Goal: Find specific page/section: Find specific page/section

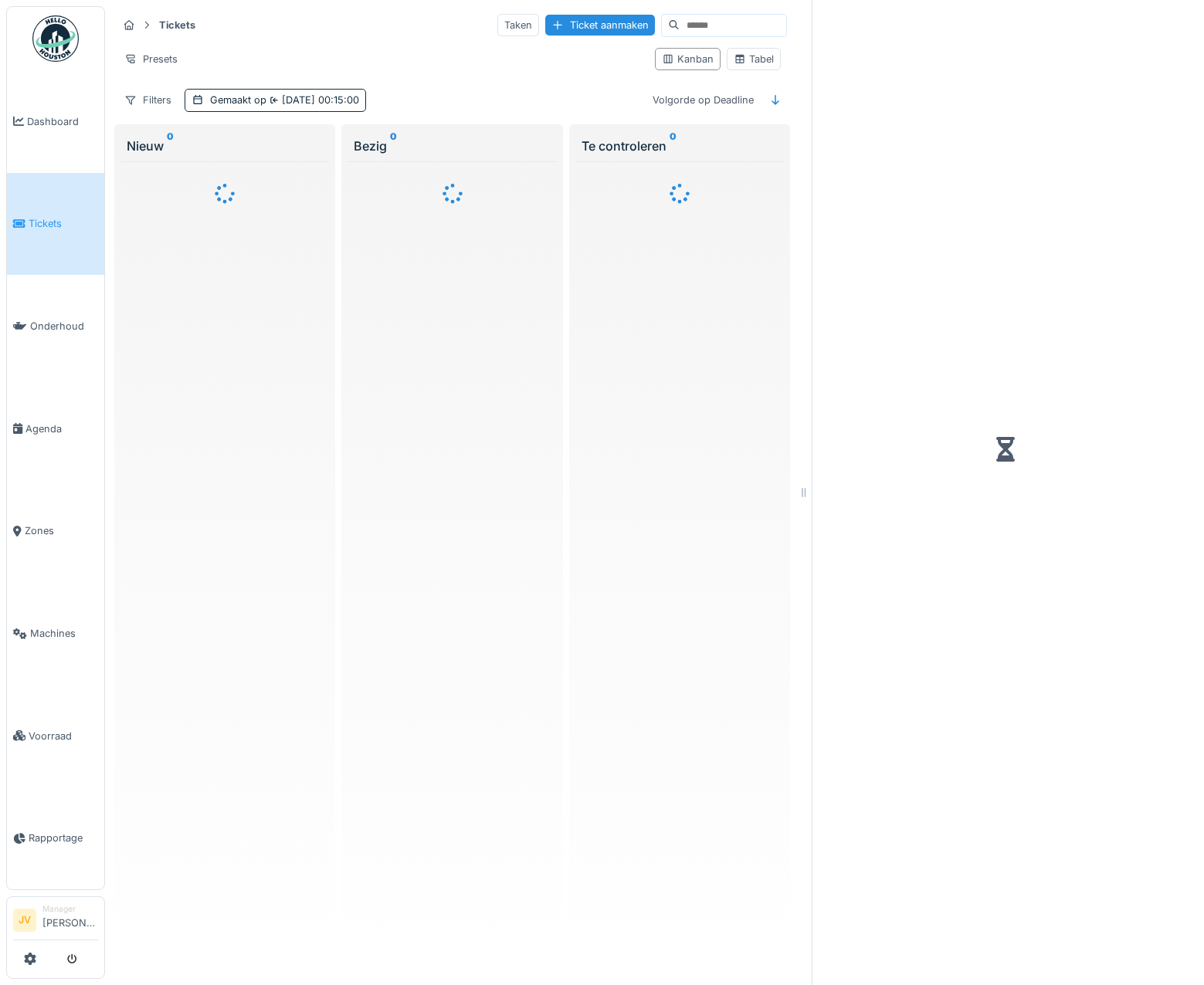
scroll to position [12, 0]
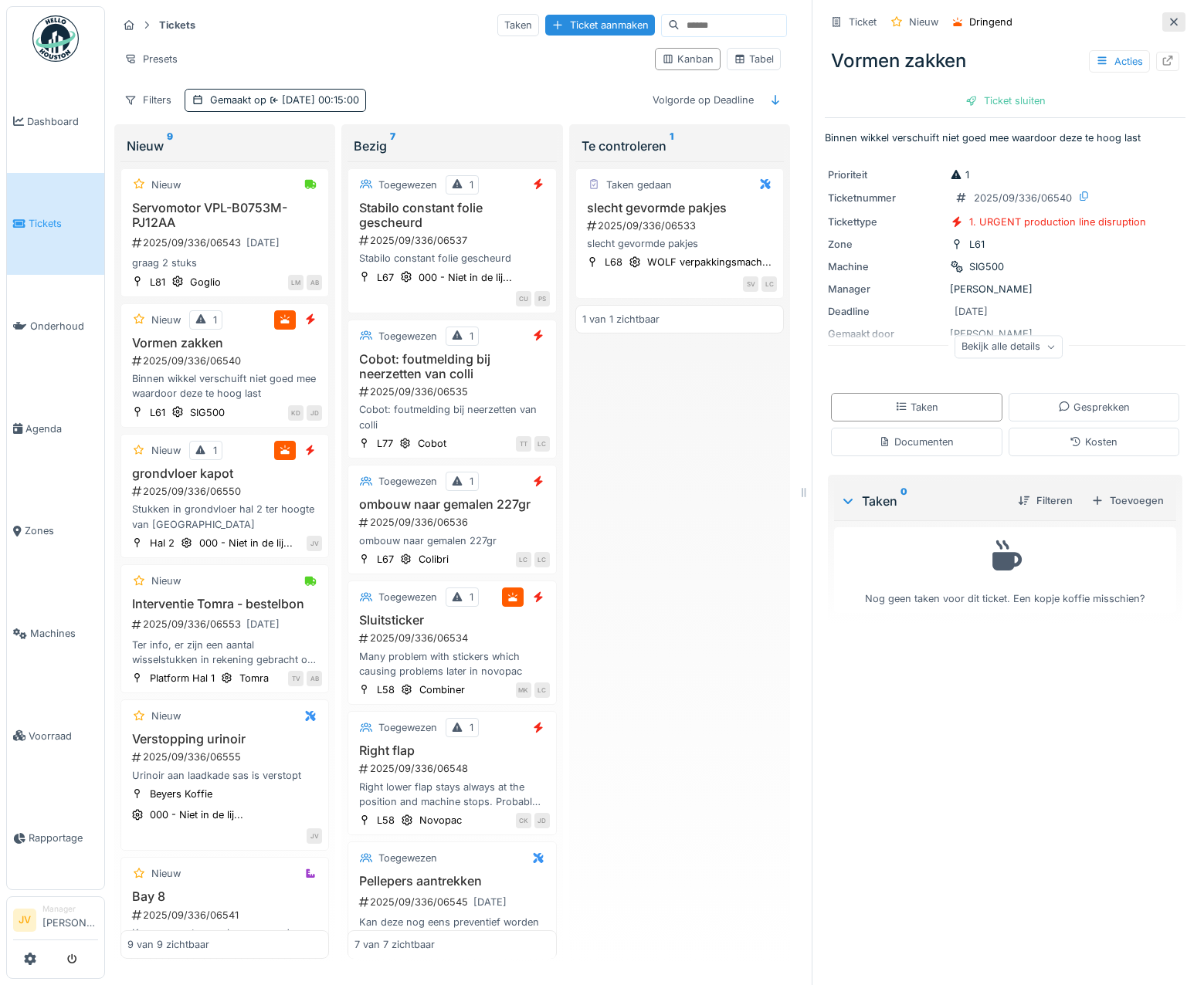
click at [1162, 13] on div at bounding box center [1174, 22] width 23 height 19
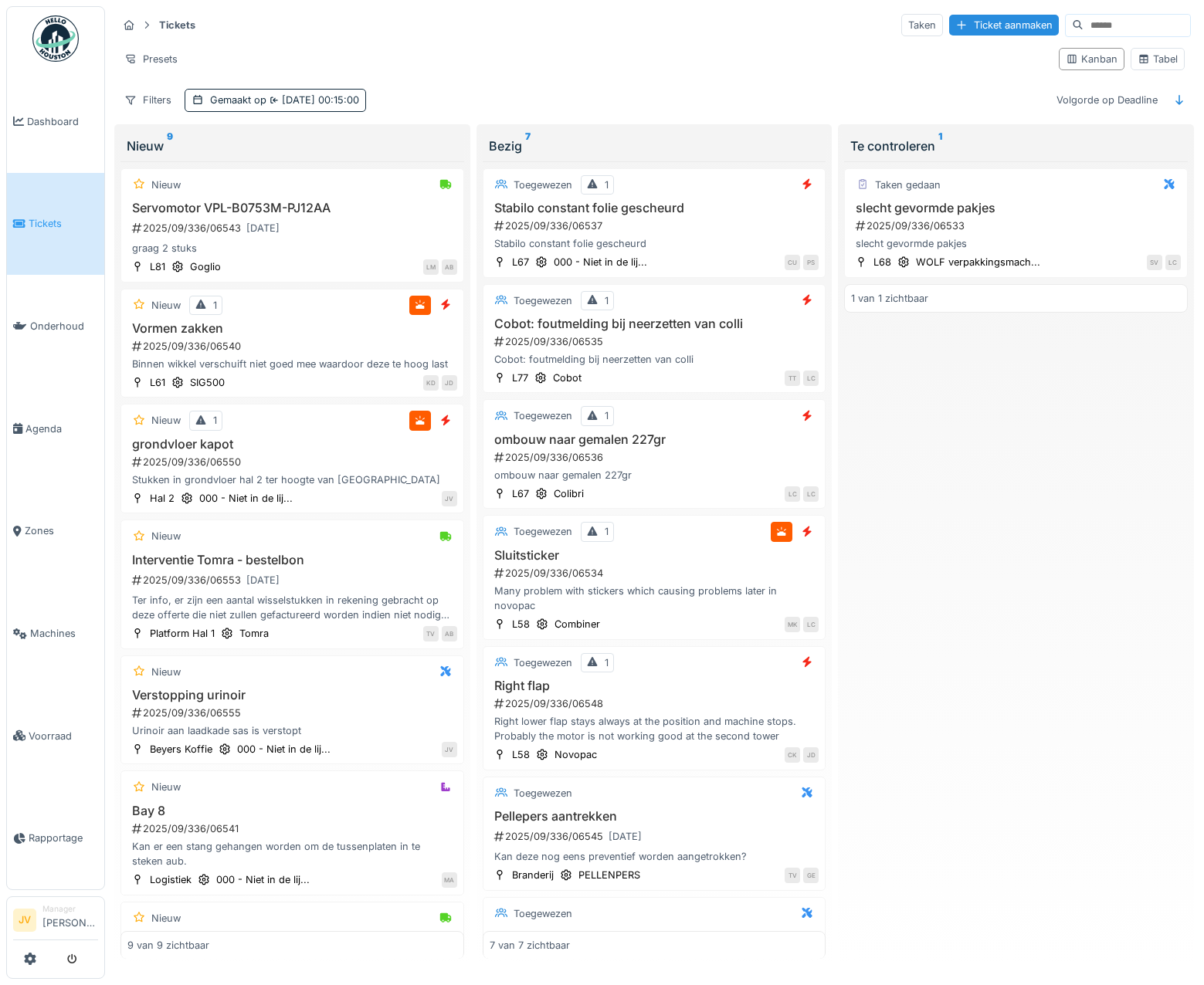
scroll to position [4, 0]
click at [726, 685] on h3 "Right flap" at bounding box center [655, 686] width 330 height 15
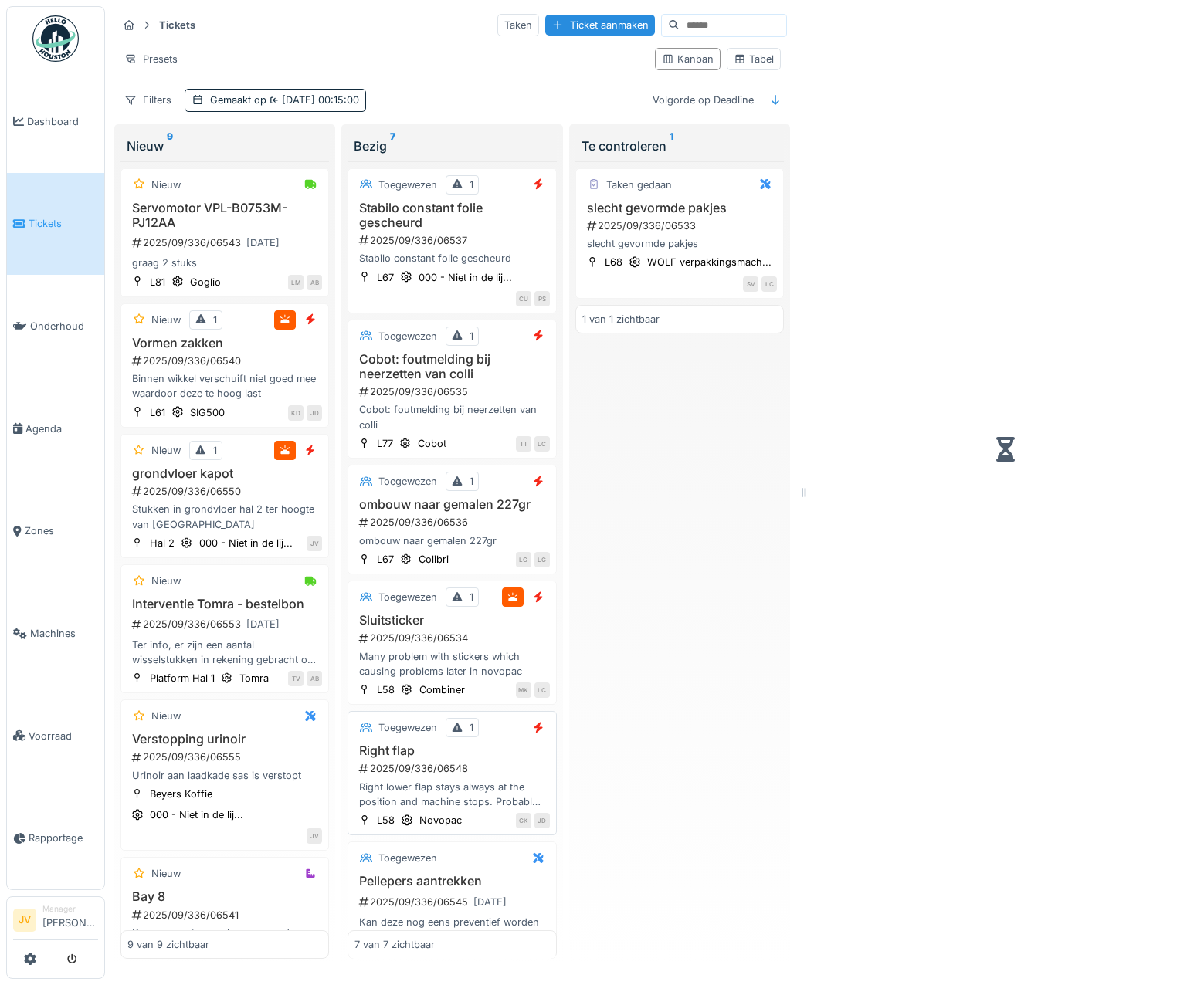
scroll to position [12, 0]
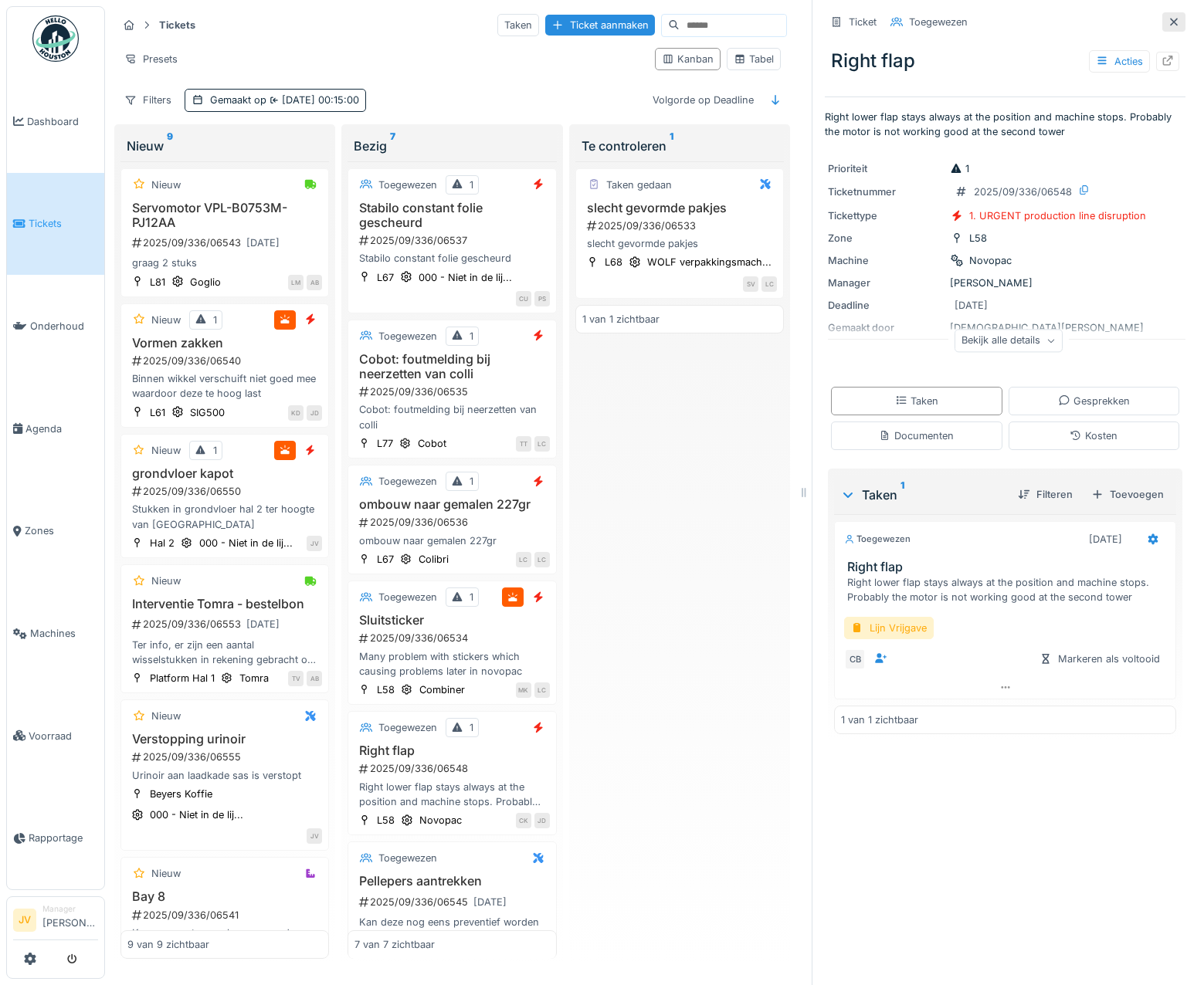
click at [1162, 12] on div at bounding box center [1174, 22] width 23 height 19
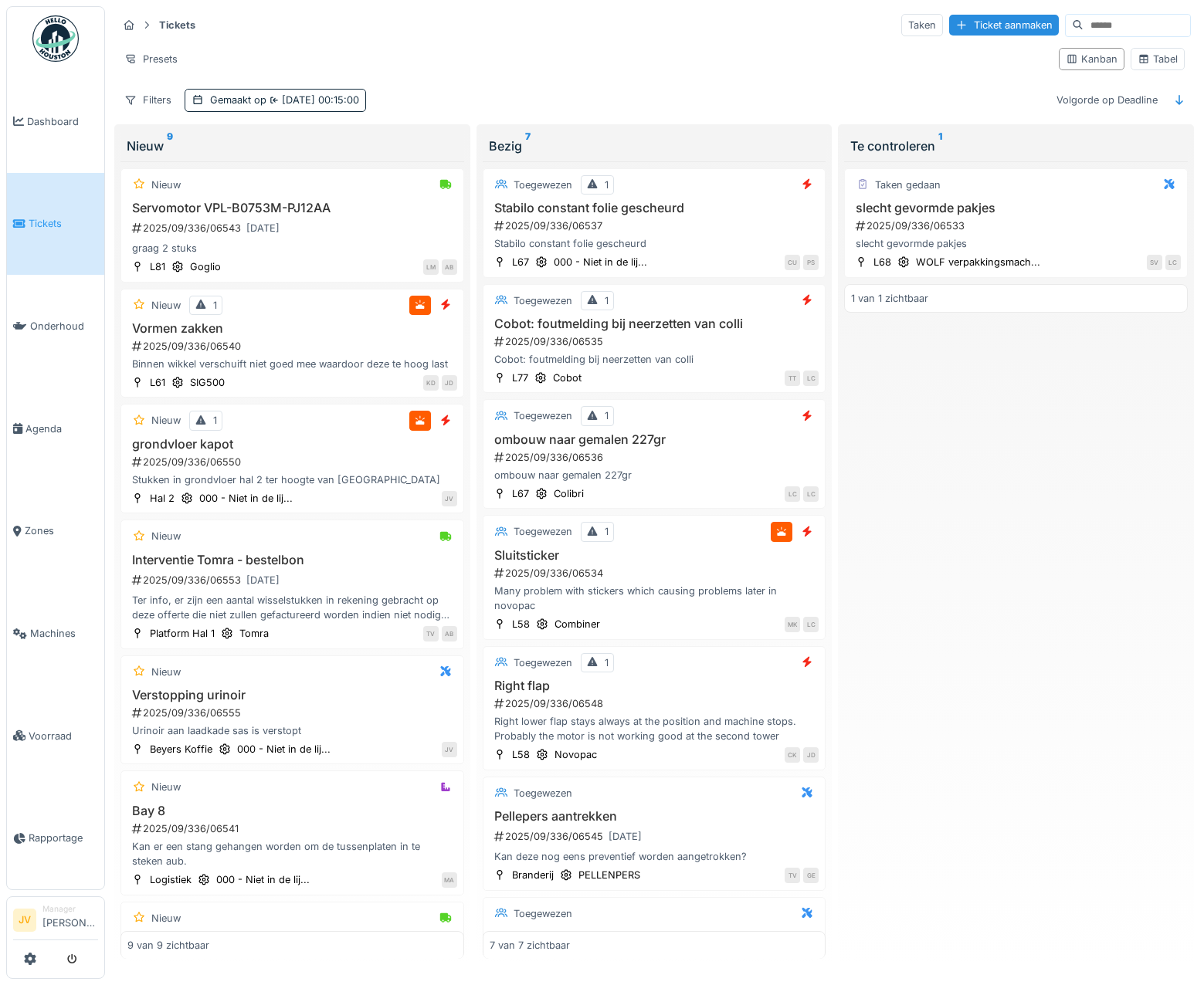
scroll to position [4, 0]
